Goal: Information Seeking & Learning: Learn about a topic

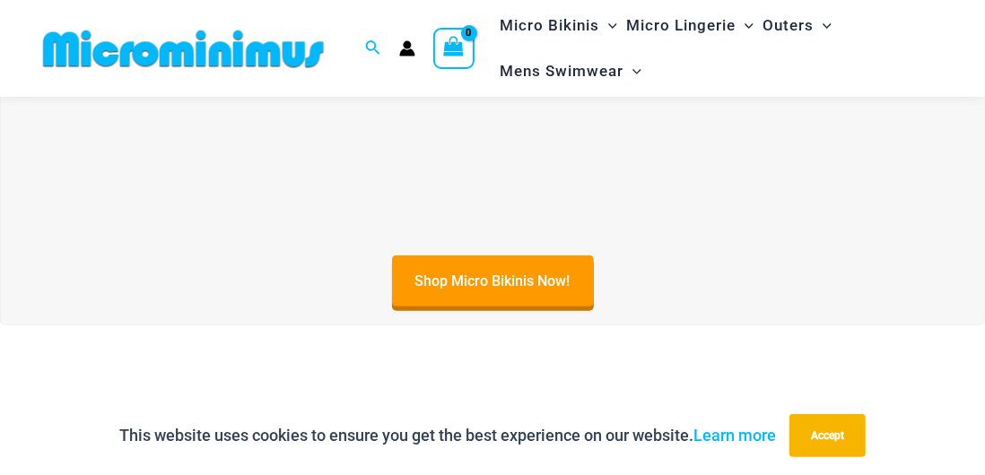
scroll to position [680, 0]
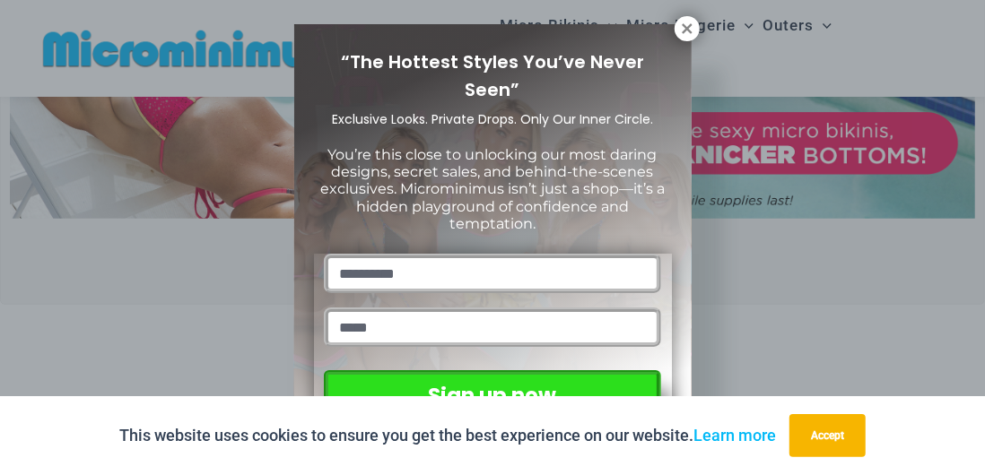
click at [689, 32] on icon at bounding box center [687, 28] width 10 height 10
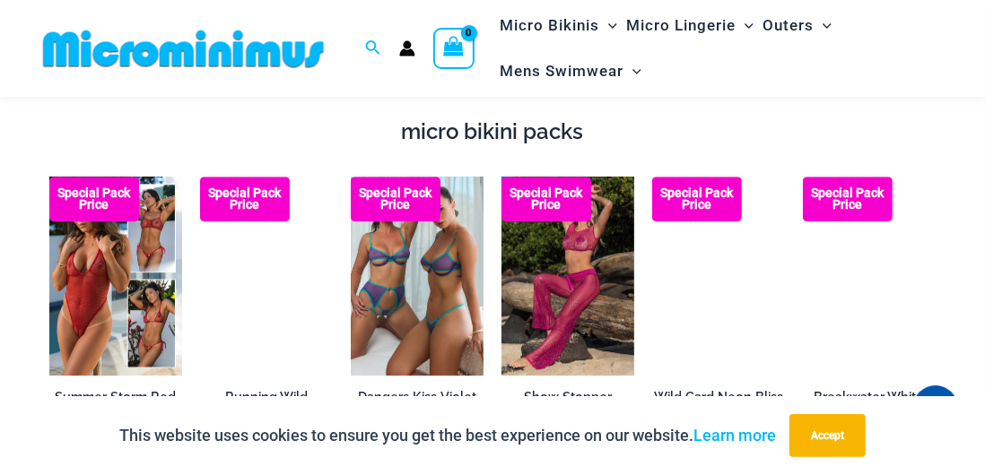
scroll to position [2718, 0]
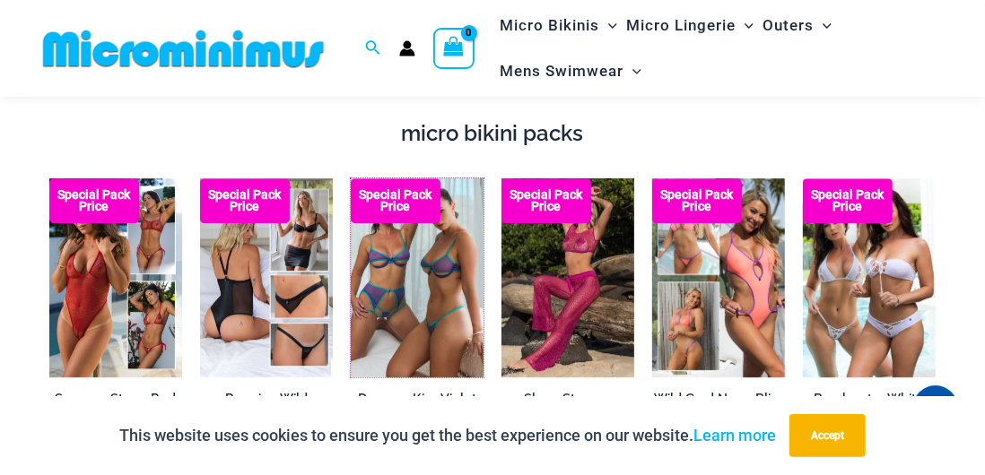
click at [351, 179] on img at bounding box center [351, 179] width 0 height 0
click at [49, 179] on img at bounding box center [49, 179] width 0 height 0
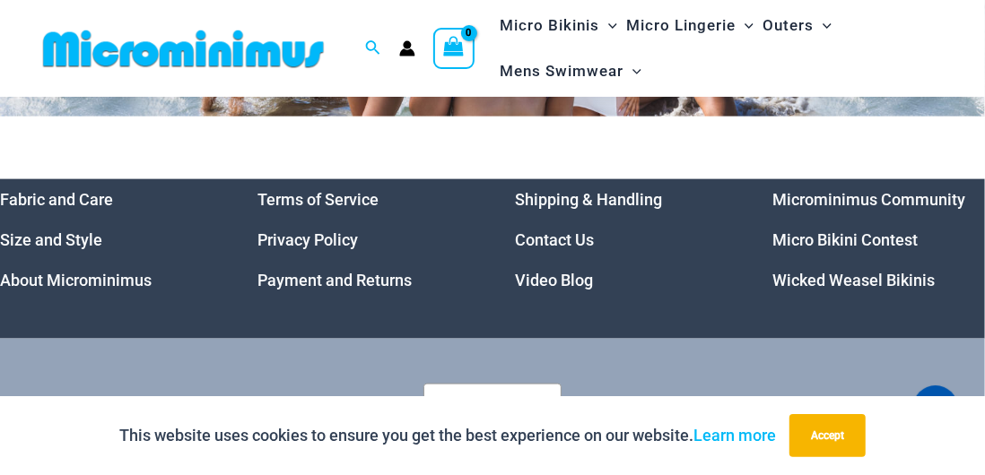
scroll to position [8031, 0]
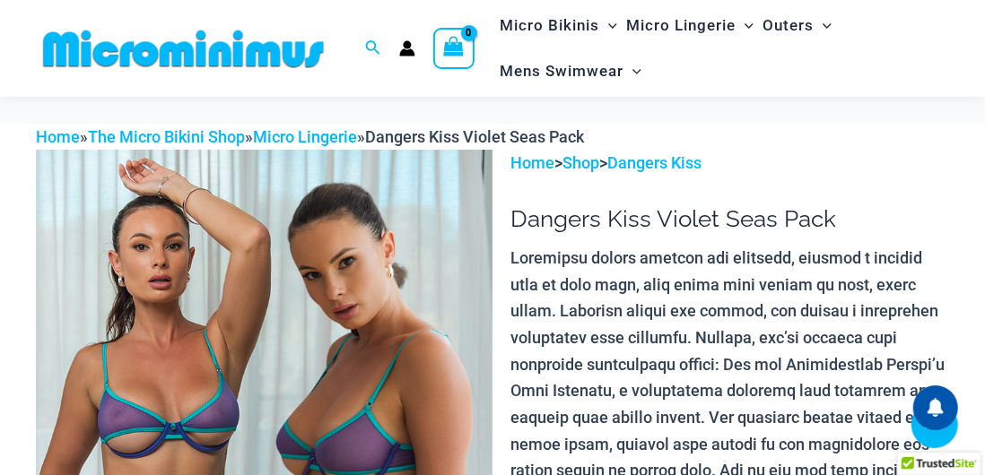
scroll to position [418, 0]
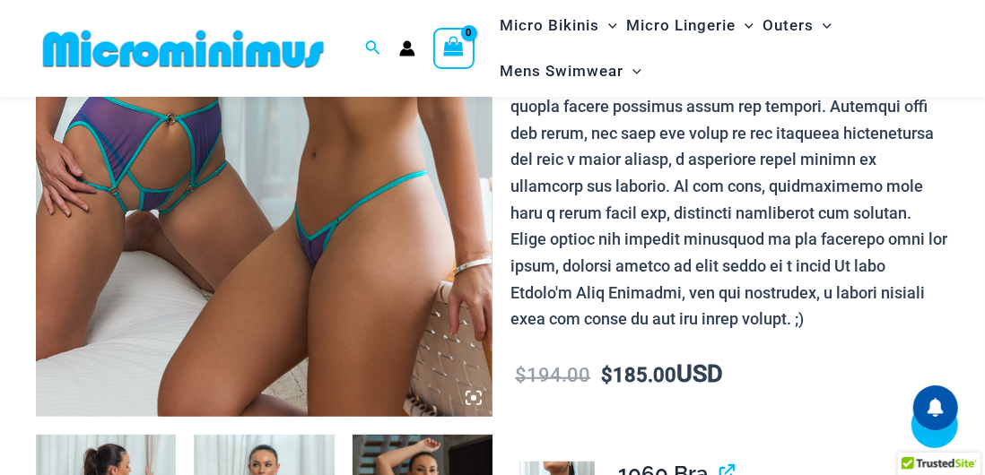
click at [353, 221] on img at bounding box center [264, 74] width 457 height 685
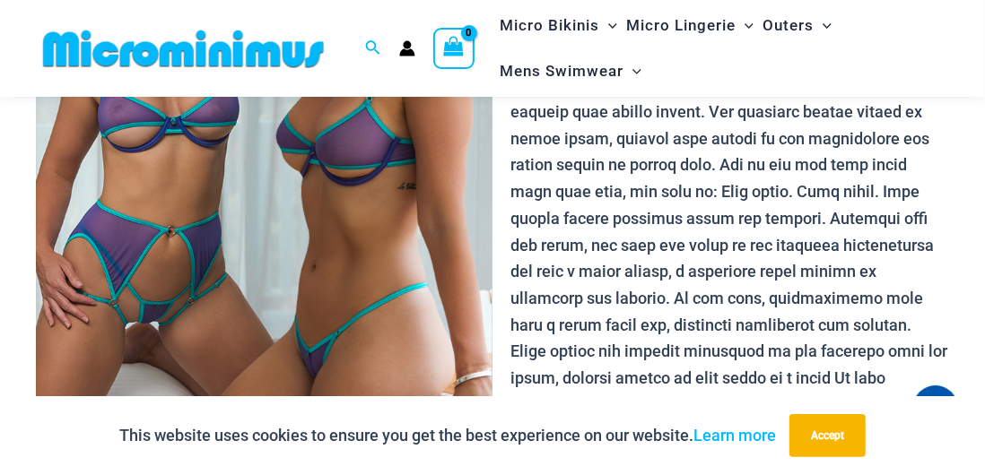
scroll to position [305, 0]
click at [341, 211] on img at bounding box center [264, 187] width 457 height 685
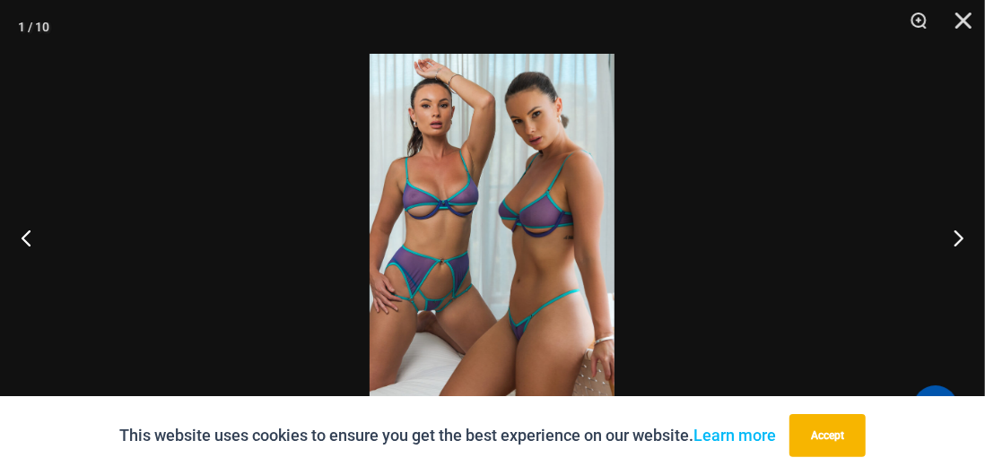
click at [821, 434] on button "Accept" at bounding box center [827, 435] width 76 height 43
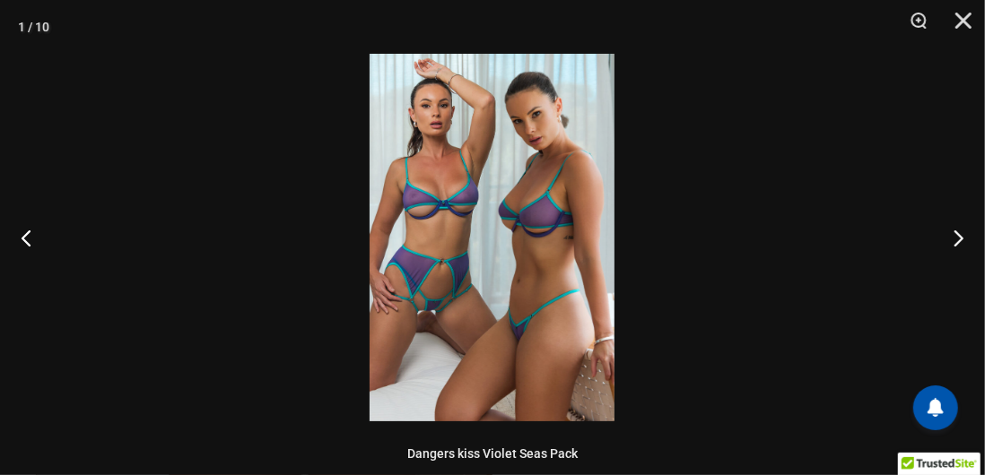
click at [956, 241] on button "Next" at bounding box center [951, 238] width 67 height 90
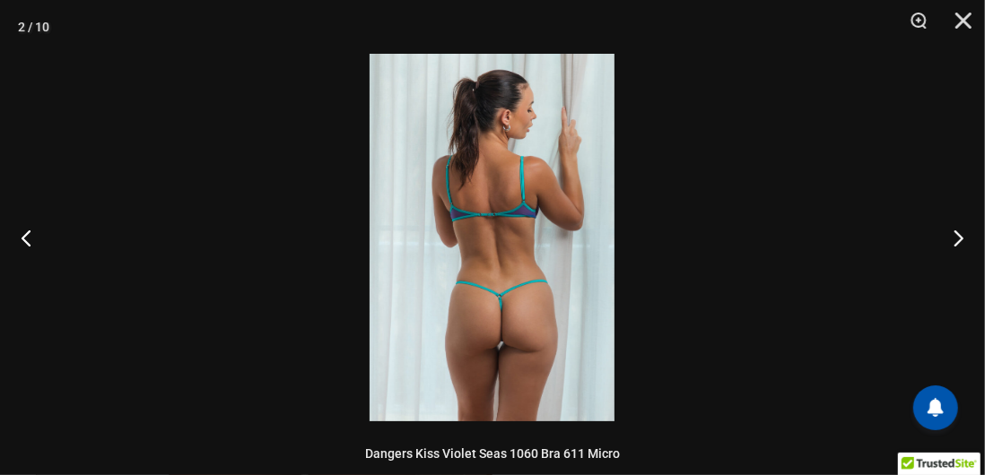
click at [954, 242] on button "Next" at bounding box center [951, 238] width 67 height 90
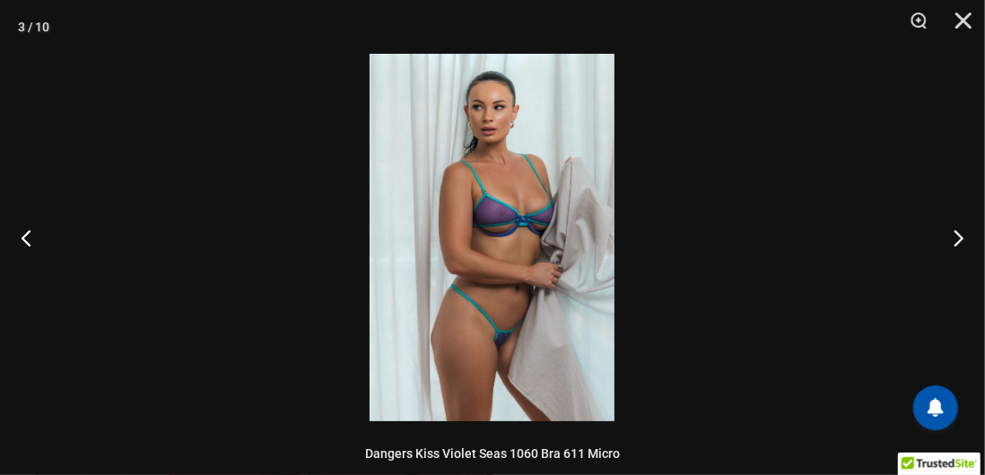
click at [947, 240] on button "Next" at bounding box center [951, 238] width 67 height 90
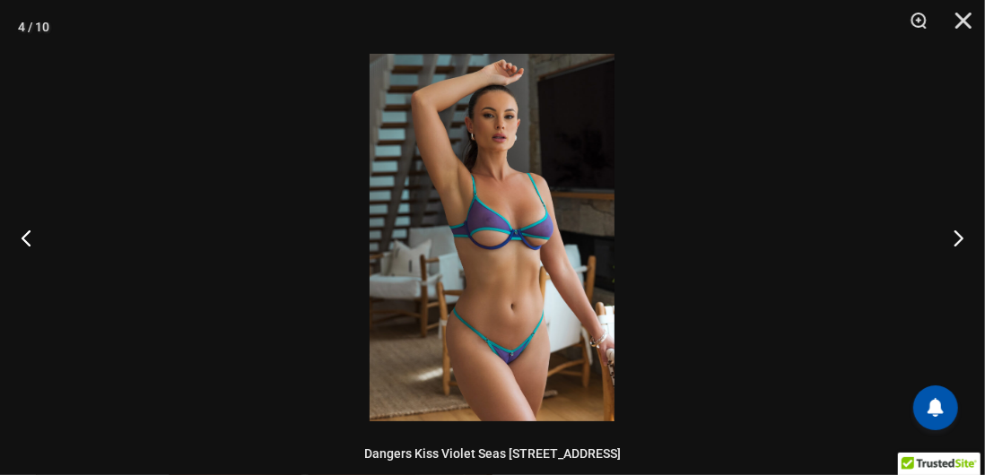
click at [946, 240] on button "Next" at bounding box center [951, 238] width 67 height 90
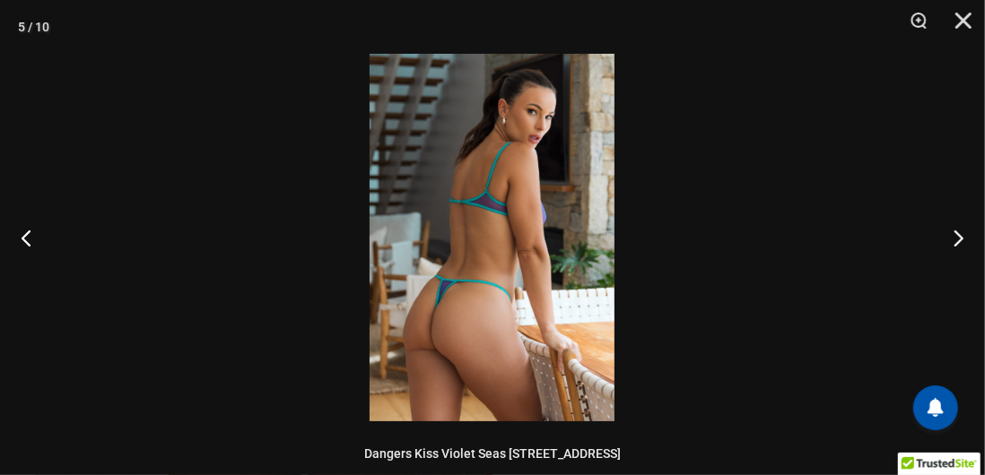
click at [943, 238] on button "Next" at bounding box center [951, 238] width 67 height 90
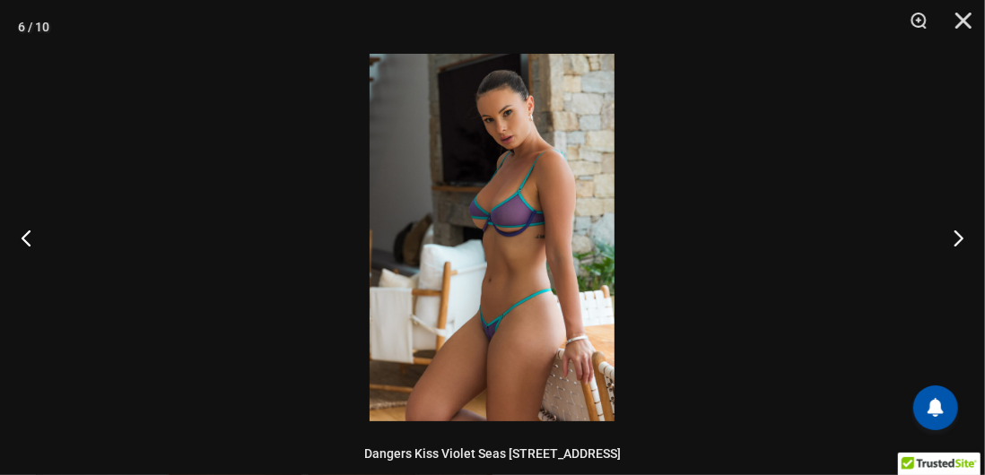
click at [942, 235] on button "Next" at bounding box center [951, 238] width 67 height 90
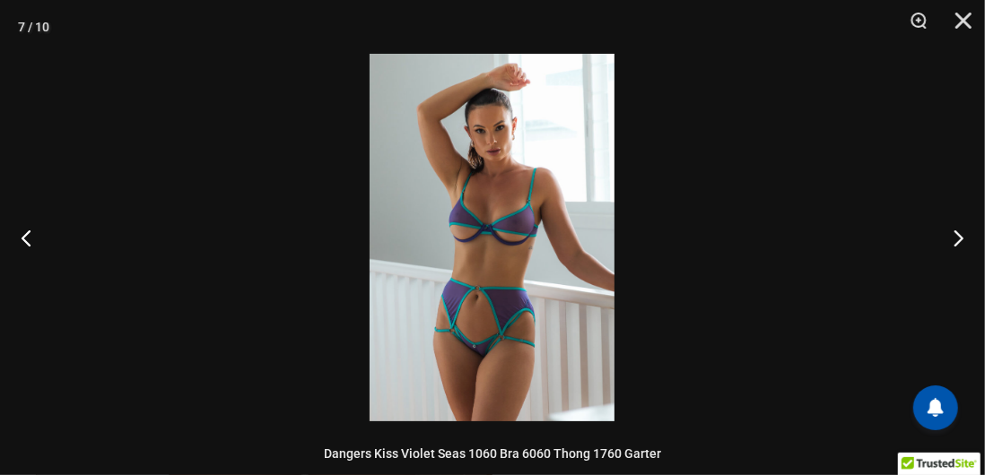
click at [938, 227] on button "Next" at bounding box center [951, 238] width 67 height 90
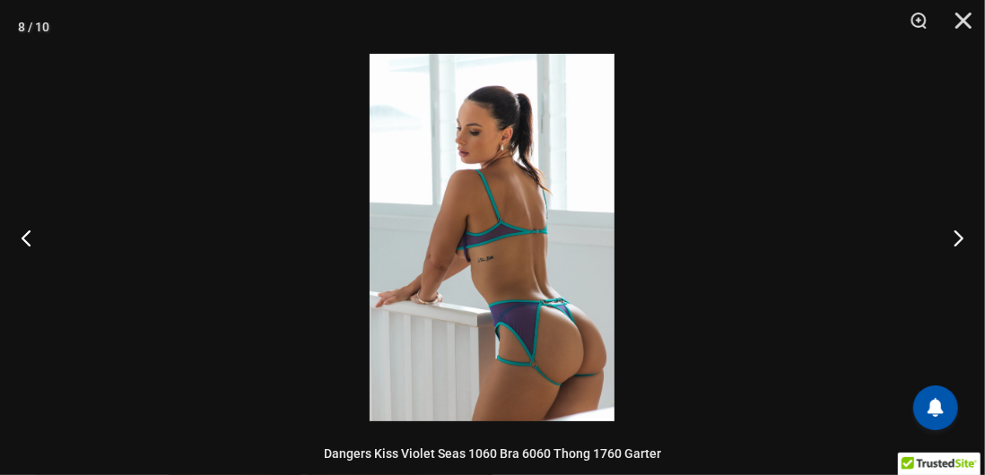
click at [938, 224] on button "Next" at bounding box center [951, 238] width 67 height 90
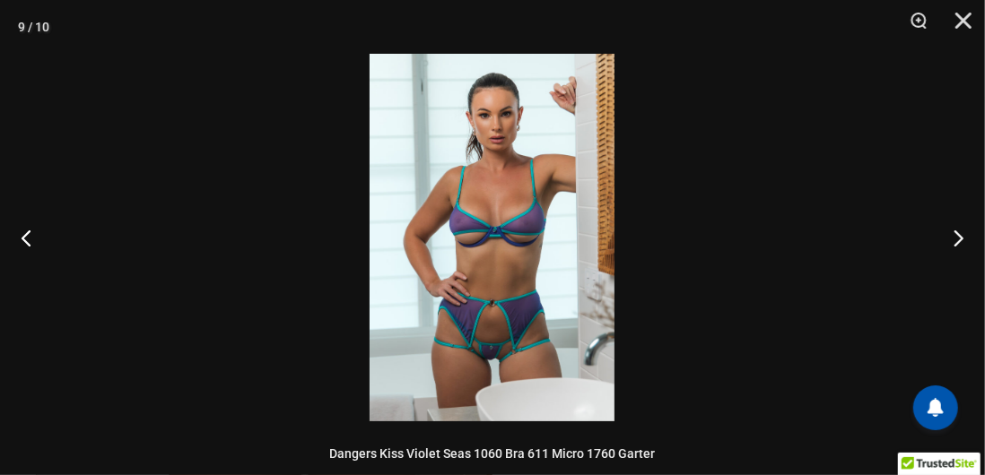
click at [935, 220] on button "Next" at bounding box center [951, 238] width 67 height 90
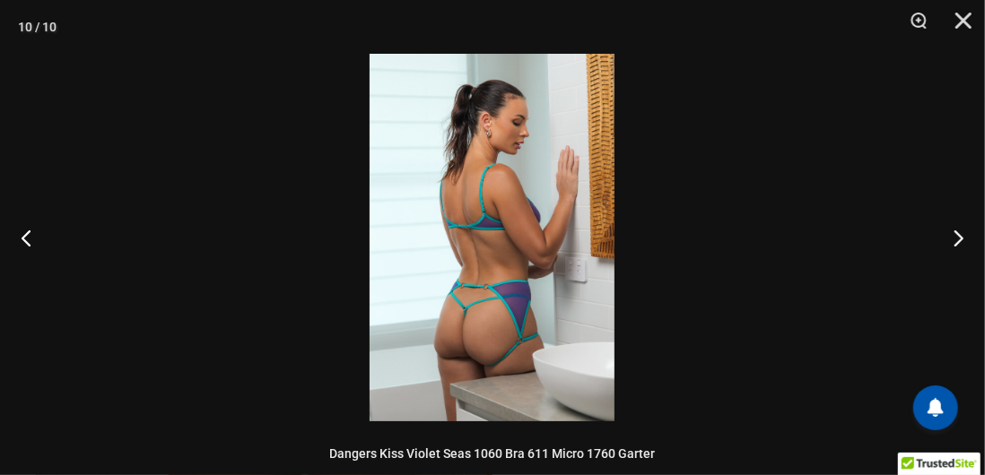
click at [933, 220] on button "Next" at bounding box center [951, 238] width 67 height 90
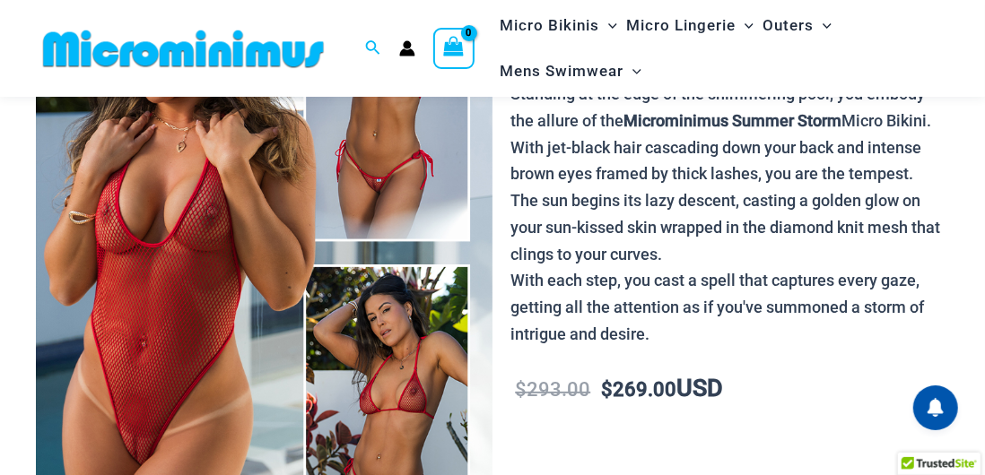
scroll to position [185, 0]
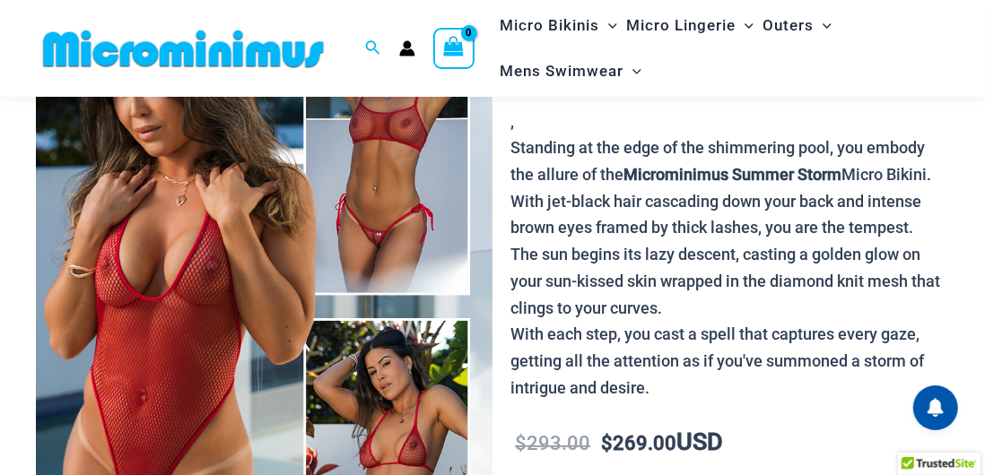
click at [266, 276] on img at bounding box center [264, 307] width 457 height 685
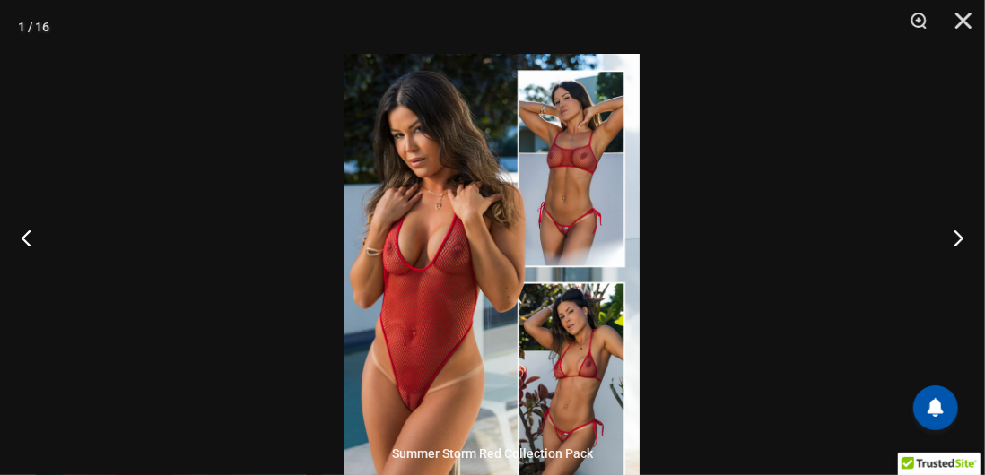
click at [953, 283] on button "Next" at bounding box center [951, 238] width 67 height 90
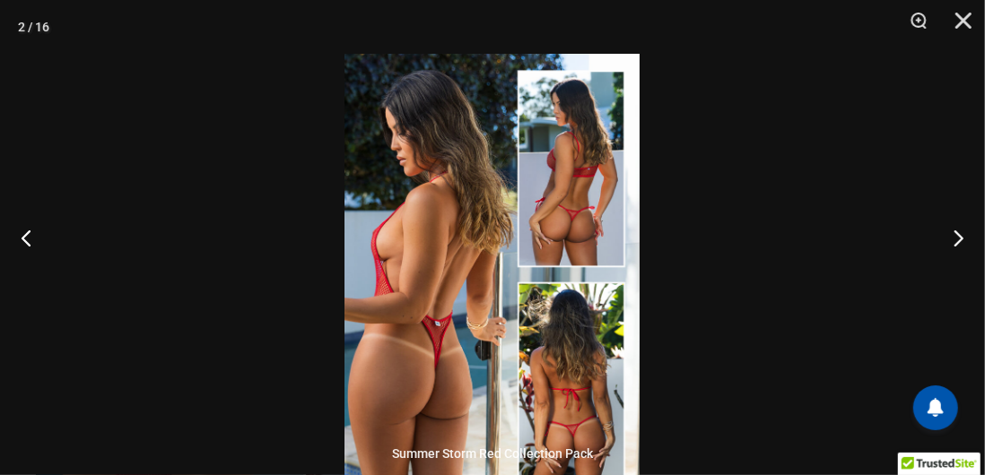
click at [941, 275] on button "Next" at bounding box center [951, 238] width 67 height 90
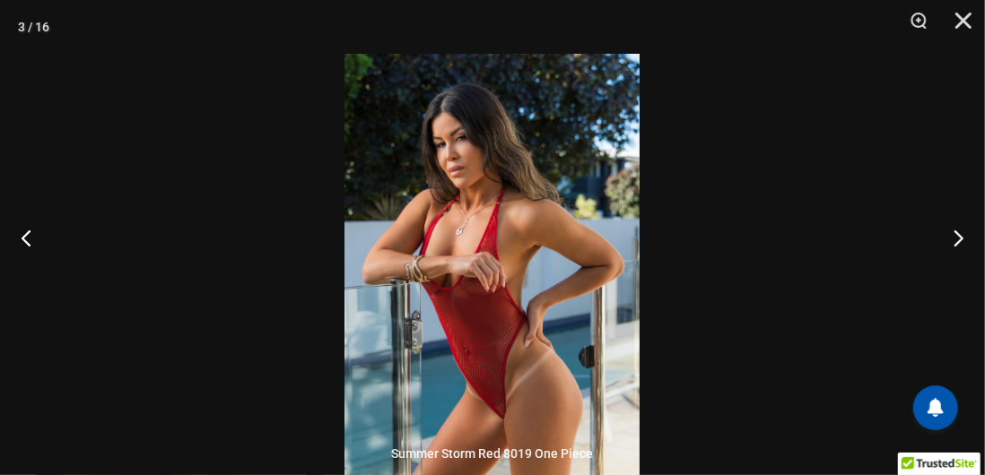
click at [937, 269] on button "Next" at bounding box center [951, 238] width 67 height 90
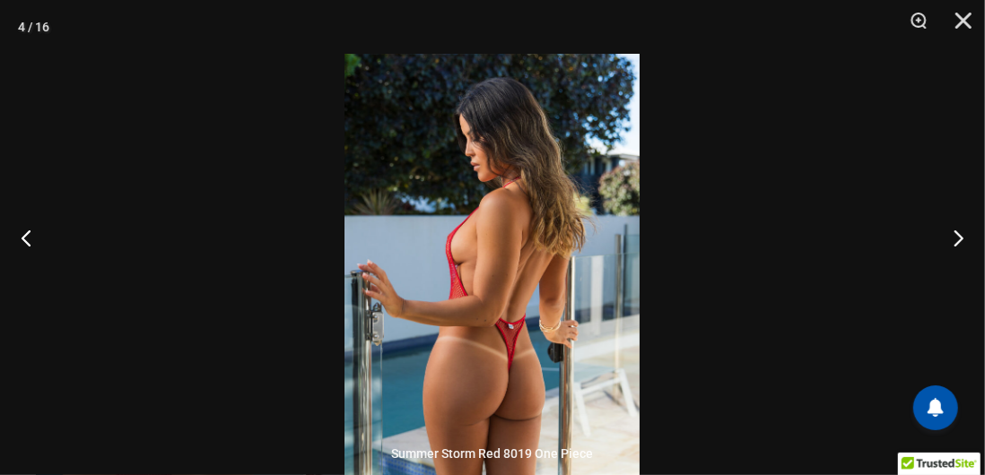
click at [938, 263] on button "Next" at bounding box center [951, 238] width 67 height 90
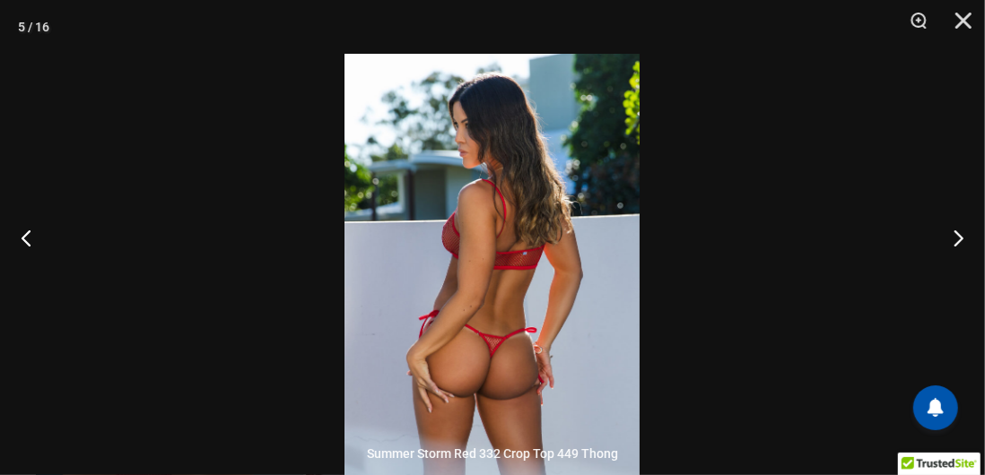
click at [935, 256] on button "Next" at bounding box center [951, 238] width 67 height 90
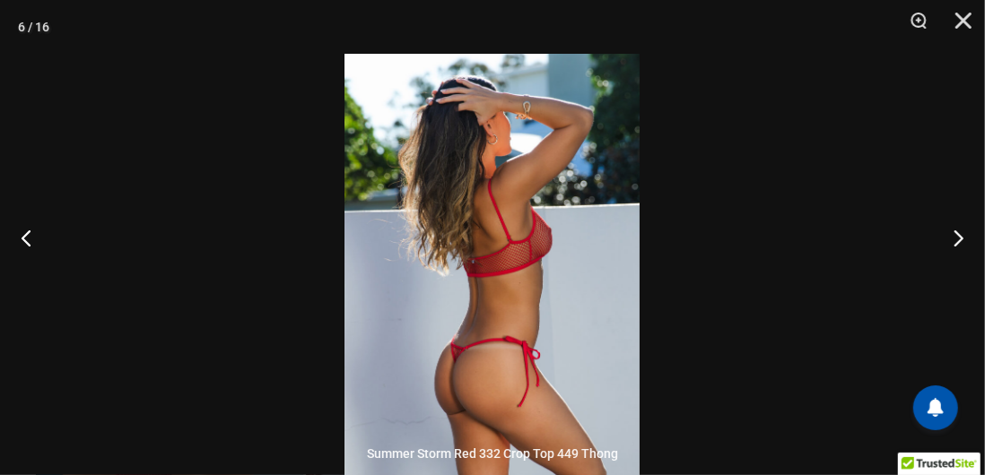
click at [935, 257] on button "Next" at bounding box center [951, 238] width 67 height 90
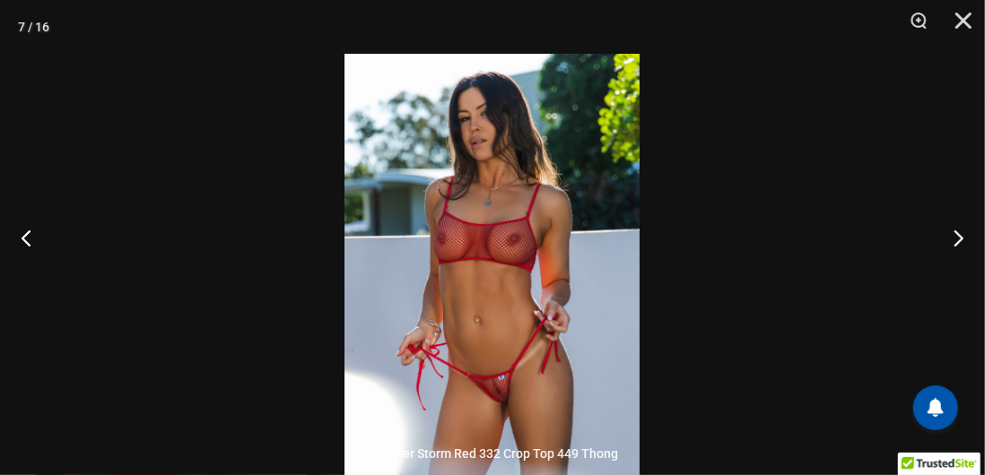
click at [933, 252] on button "Next" at bounding box center [951, 238] width 67 height 90
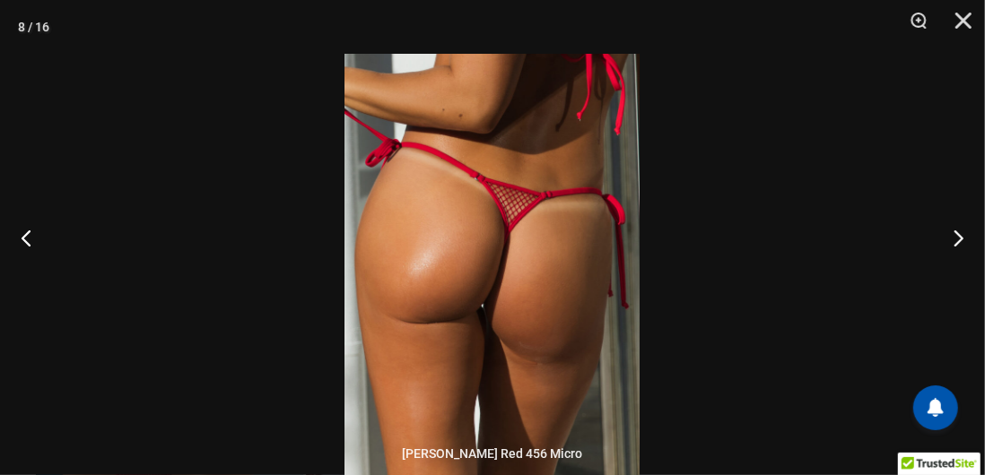
click at [930, 248] on button "Next" at bounding box center [951, 238] width 67 height 90
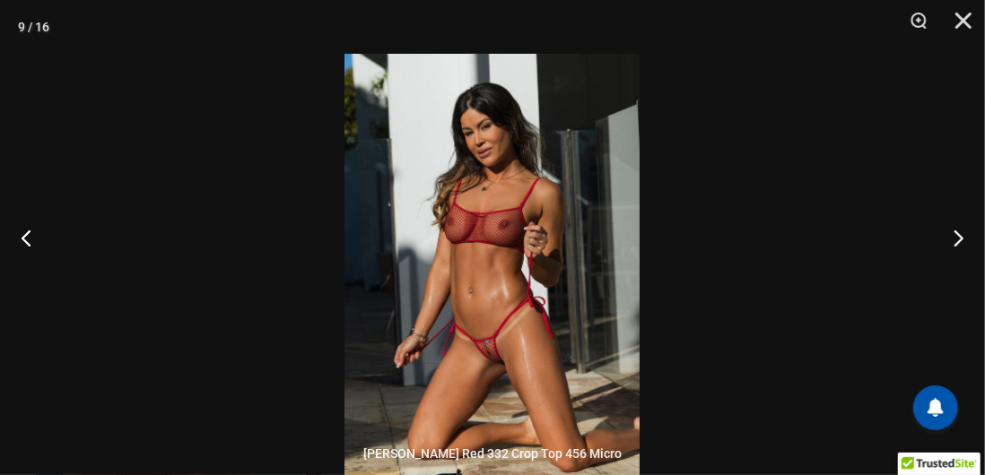
click at [484, 254] on img at bounding box center [491, 275] width 295 height 443
click at [482, 257] on img at bounding box center [491, 275] width 295 height 443
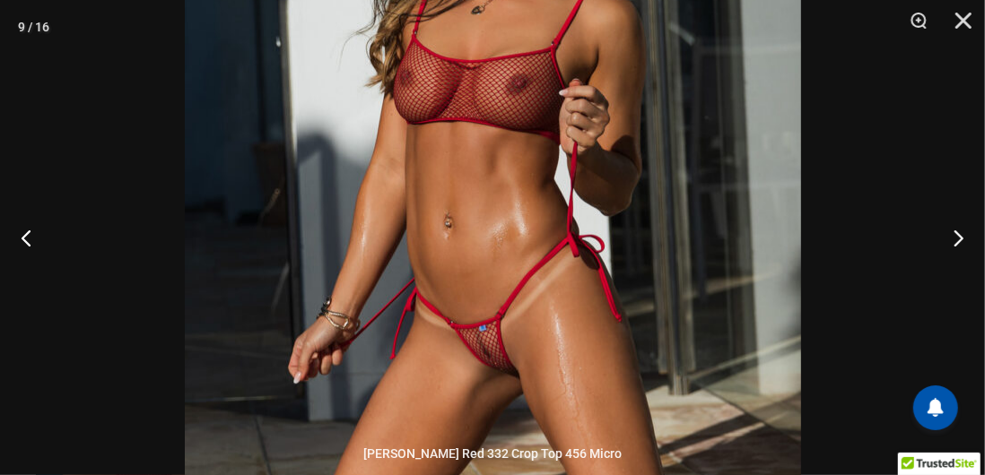
click at [386, 246] on img at bounding box center [493, 190] width 616 height 924
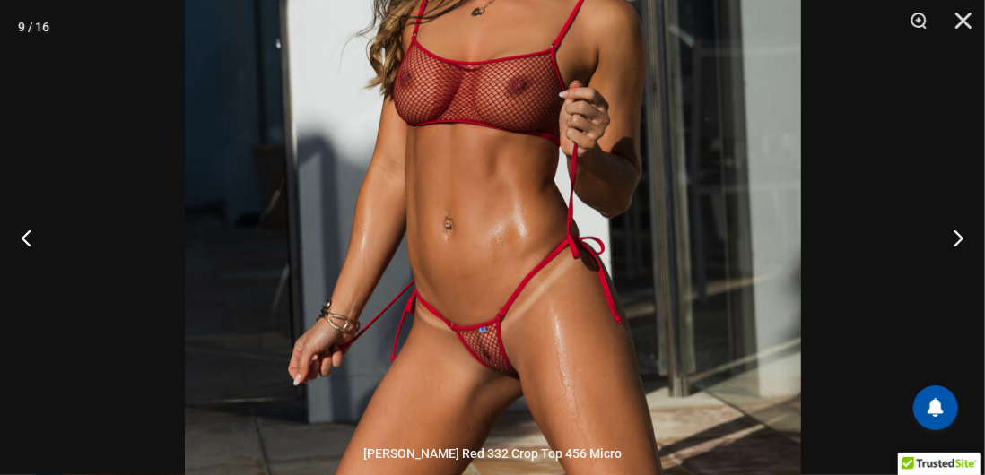
click at [387, 248] on img at bounding box center [493, 192] width 616 height 924
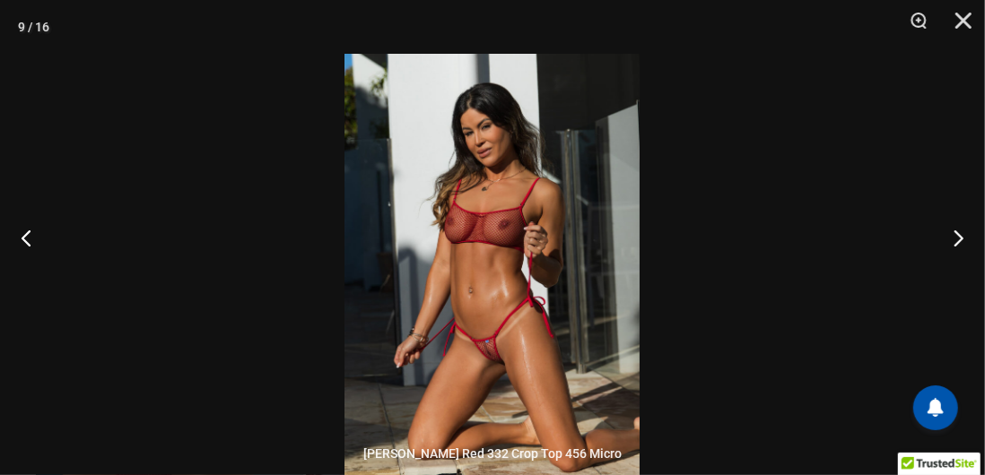
click at [949, 283] on button "Next" at bounding box center [951, 238] width 67 height 90
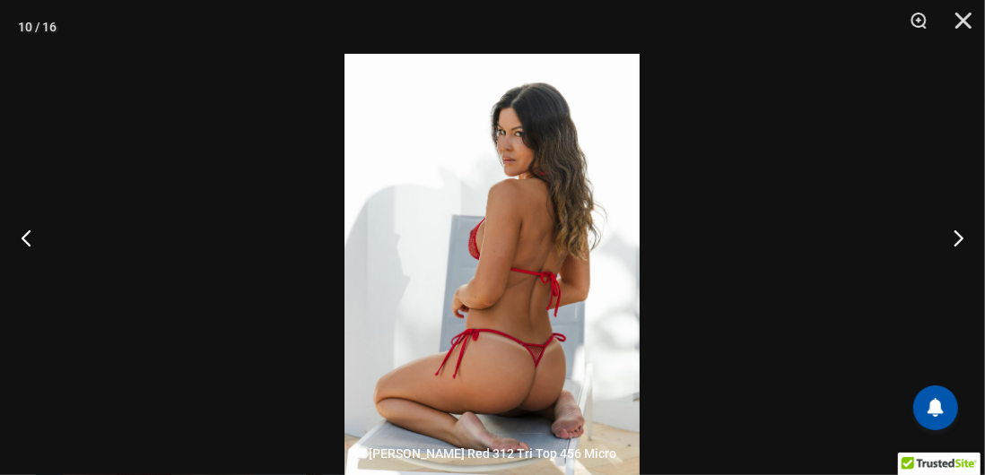
click at [941, 280] on button "Next" at bounding box center [951, 238] width 67 height 90
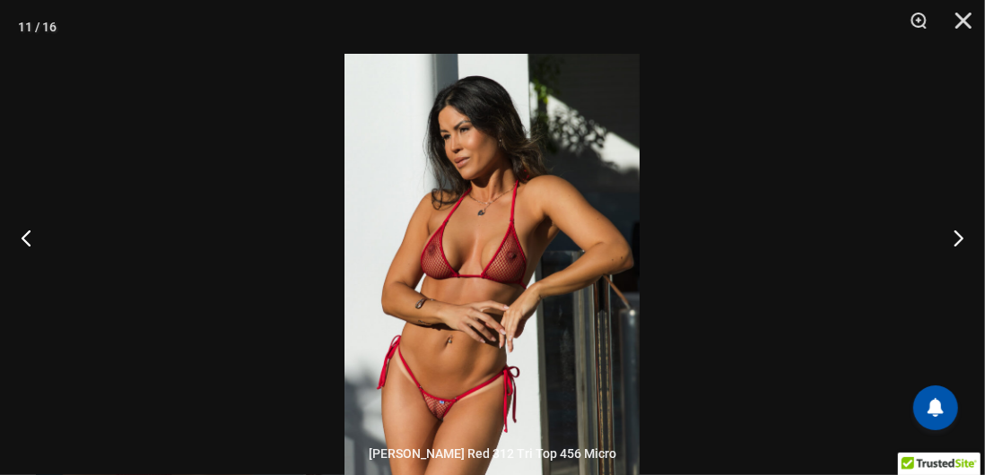
click at [410, 316] on img at bounding box center [491, 275] width 295 height 443
click at [411, 319] on img at bounding box center [491, 275] width 295 height 443
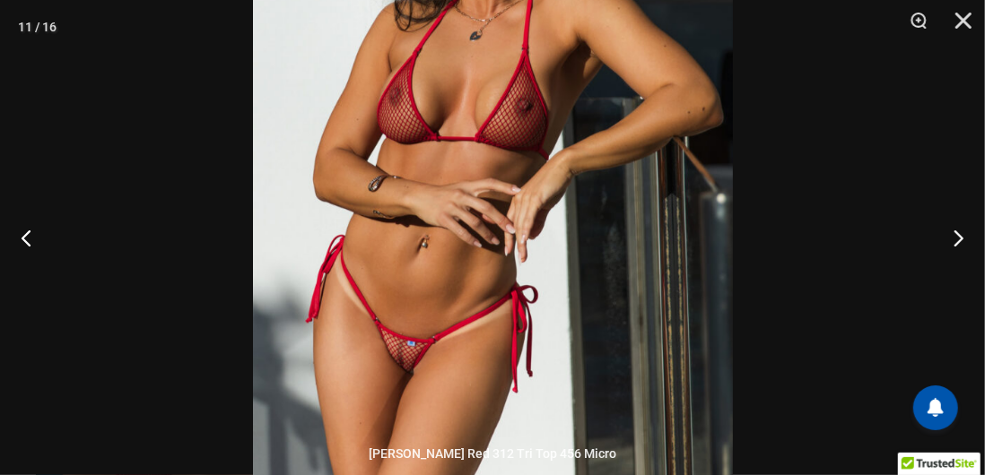
click at [398, 276] on img at bounding box center [493, 137] width 480 height 719
click at [392, 282] on img at bounding box center [493, 137] width 480 height 719
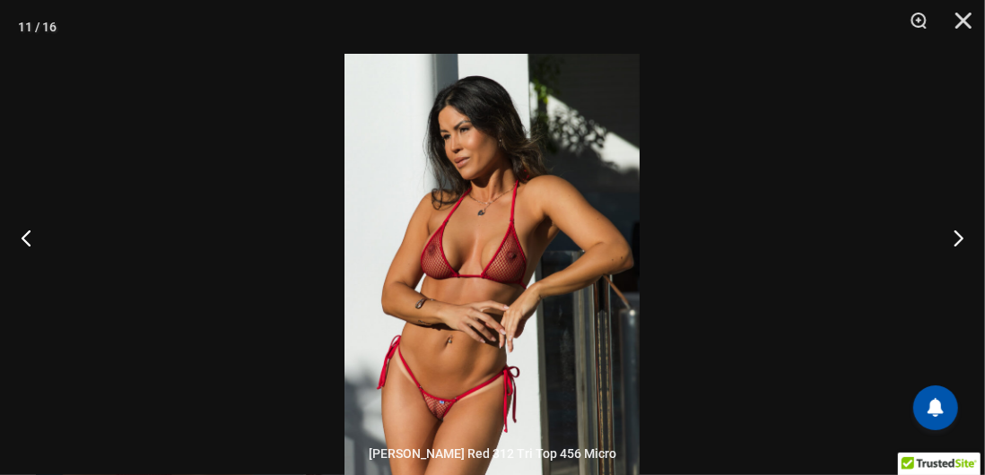
click at [943, 283] on button "Next" at bounding box center [951, 238] width 67 height 90
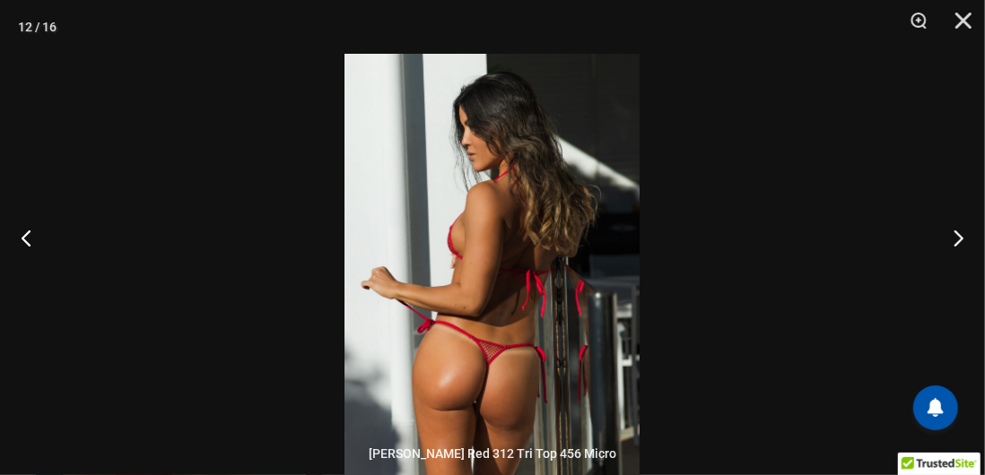
click at [944, 273] on button "Next" at bounding box center [951, 238] width 67 height 90
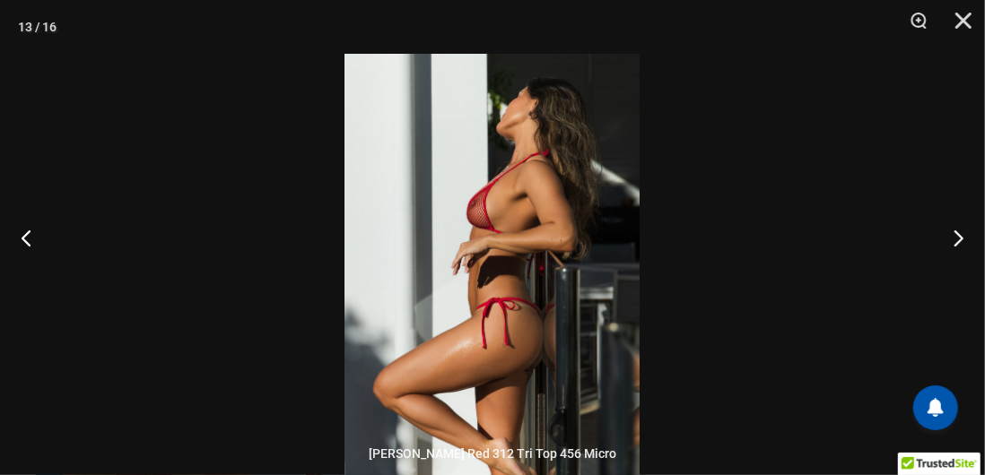
click at [942, 270] on button "Next" at bounding box center [951, 238] width 67 height 90
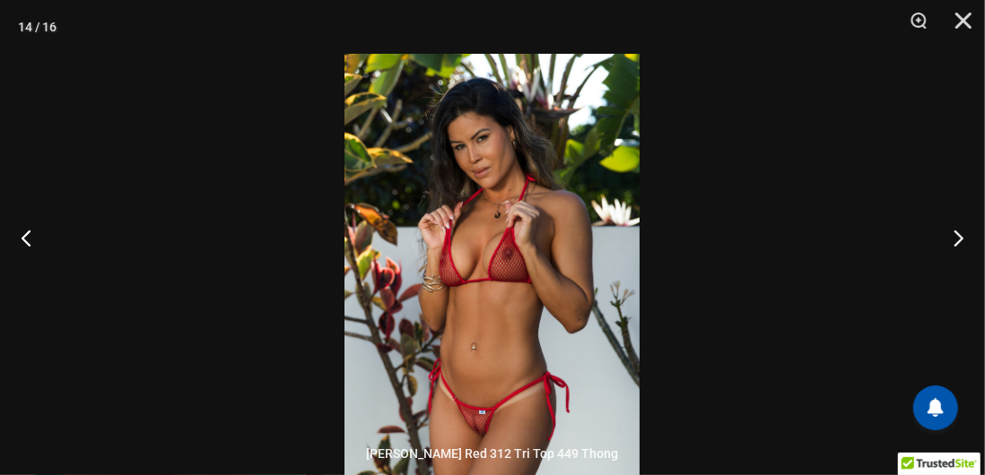
click at [937, 270] on button "Next" at bounding box center [951, 238] width 67 height 90
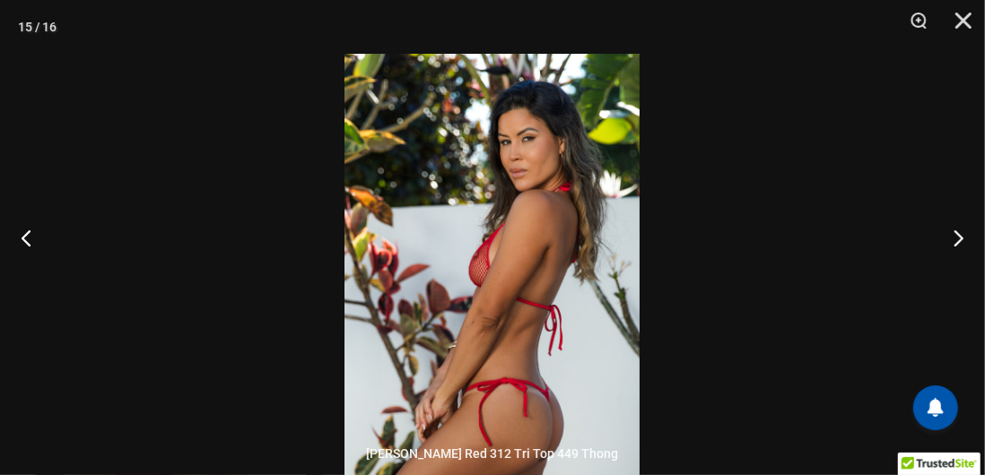
click at [937, 268] on button "Next" at bounding box center [951, 238] width 67 height 90
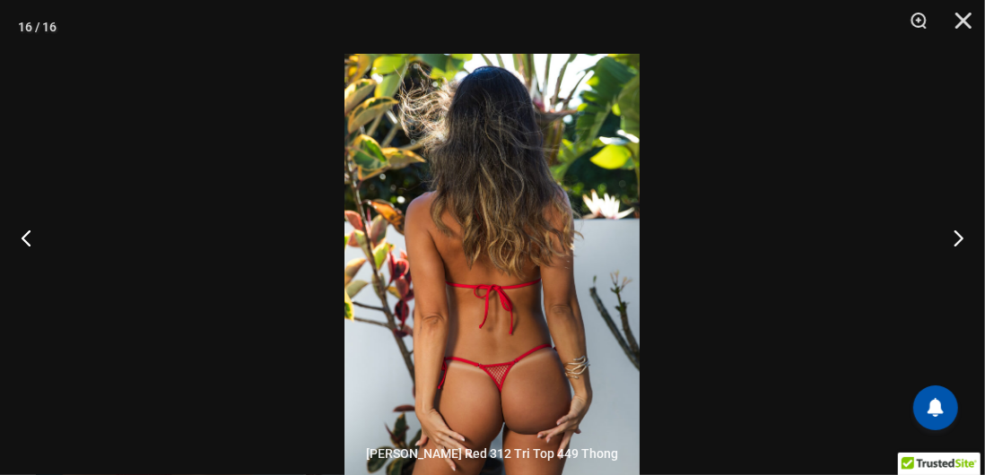
click at [934, 266] on button "Next" at bounding box center [951, 238] width 67 height 90
